Goal: Task Accomplishment & Management: Use online tool/utility

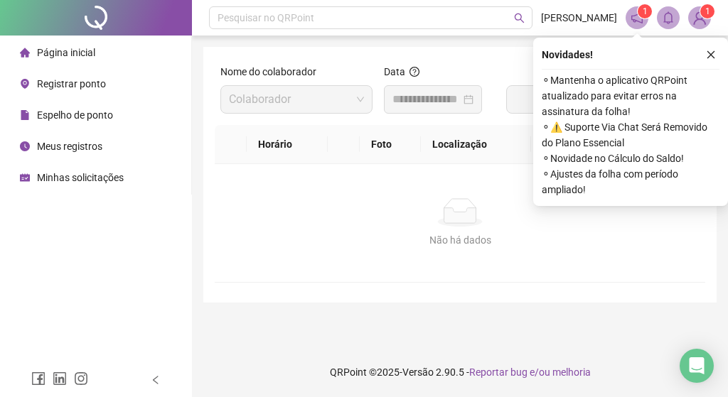
click at [79, 63] on div "Página inicial" at bounding box center [57, 52] width 75 height 28
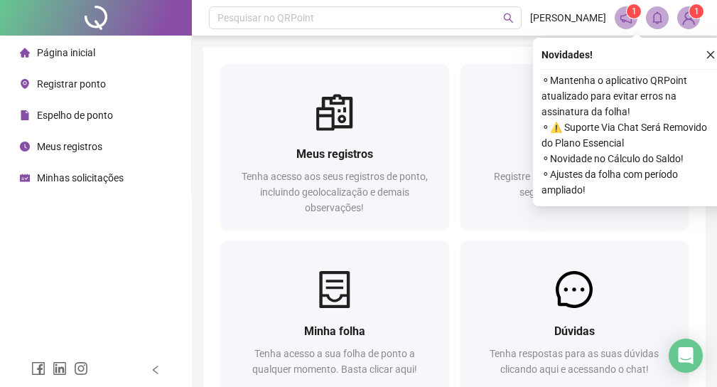
click at [71, 97] on div "Registrar ponto" at bounding box center [63, 84] width 86 height 28
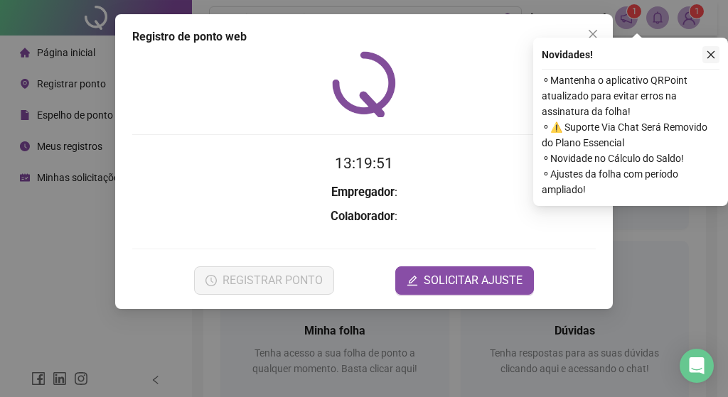
click at [710, 58] on icon "close" at bounding box center [711, 55] width 10 height 10
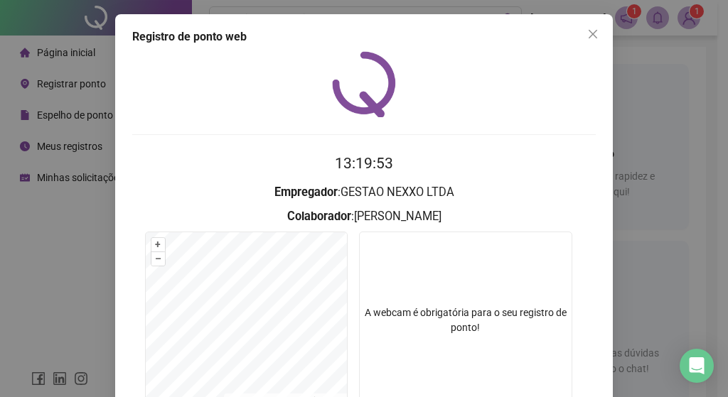
scroll to position [126, 0]
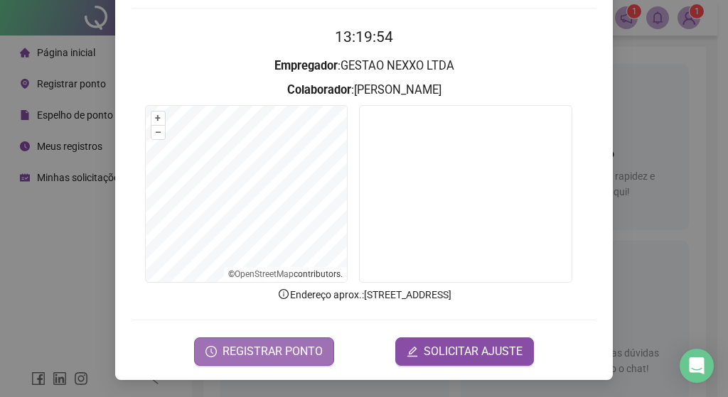
click at [308, 350] on span "REGISTRAR PONTO" at bounding box center [272, 351] width 100 height 17
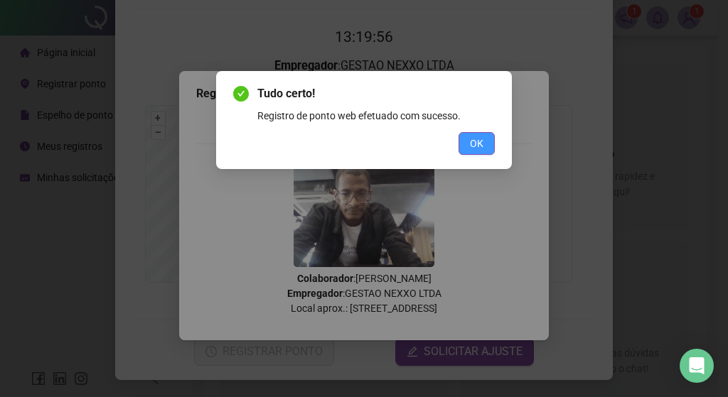
click at [492, 139] on div "Tudo certo! Registro de ponto web efetuado com sucesso. OK" at bounding box center [364, 120] width 296 height 98
click at [490, 141] on button "OK" at bounding box center [476, 143] width 36 height 23
